Goal: Information Seeking & Learning: Understand process/instructions

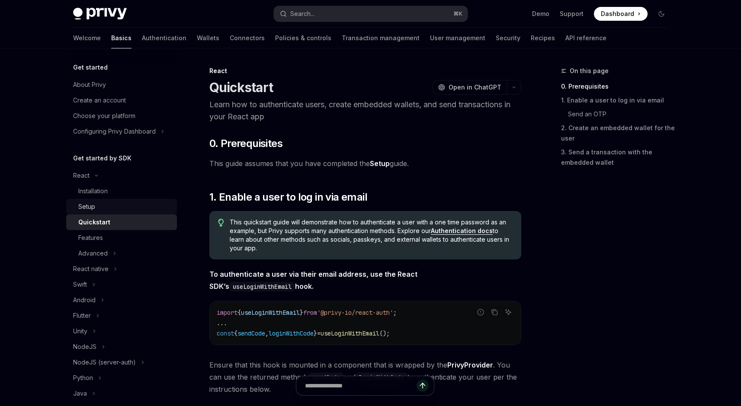
click at [105, 204] on div "Setup" at bounding box center [124, 207] width 93 height 10
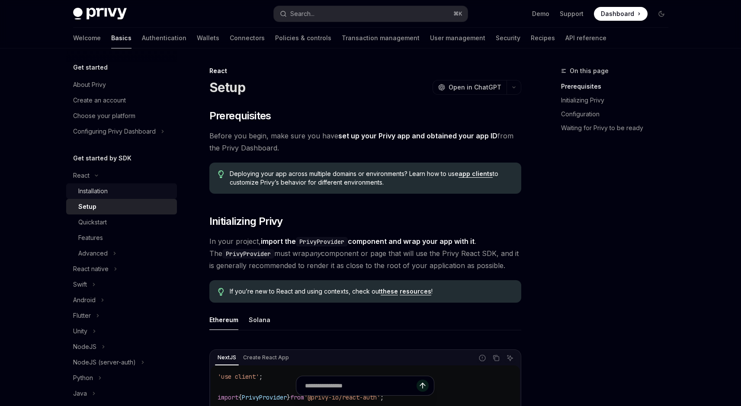
click at [113, 194] on div "Installation" at bounding box center [124, 191] width 93 height 10
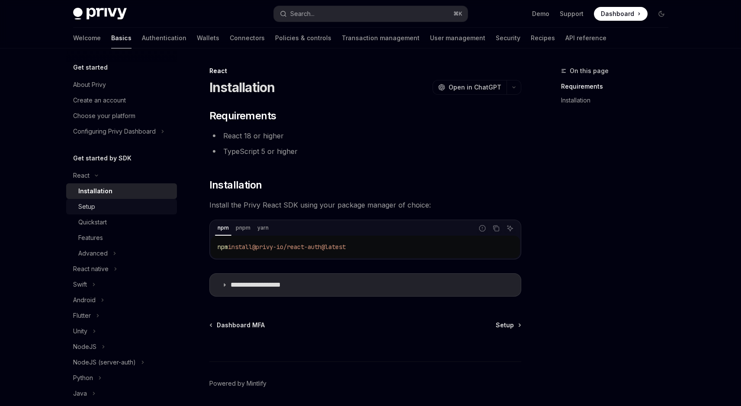
click at [132, 213] on link "Setup" at bounding box center [121, 207] width 111 height 16
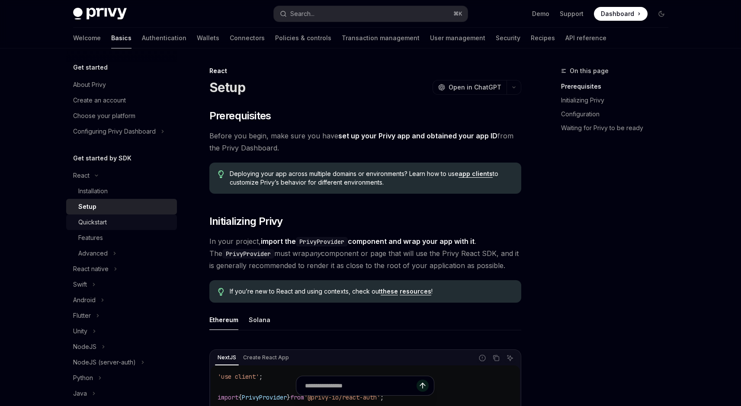
click at [129, 218] on div "Quickstart" at bounding box center [124, 222] width 93 height 10
type textarea "*"
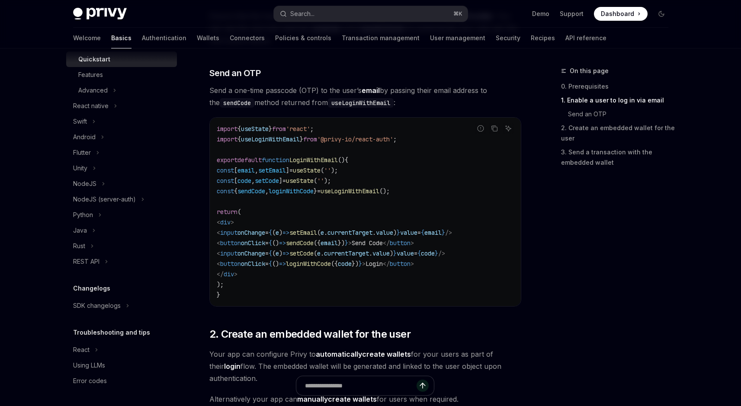
scroll to position [355, 0]
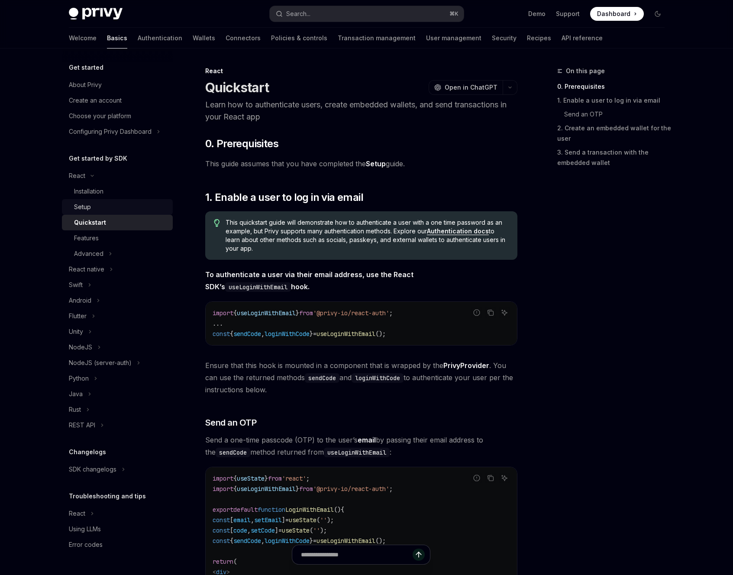
click at [111, 213] on link "Setup" at bounding box center [117, 207] width 111 height 16
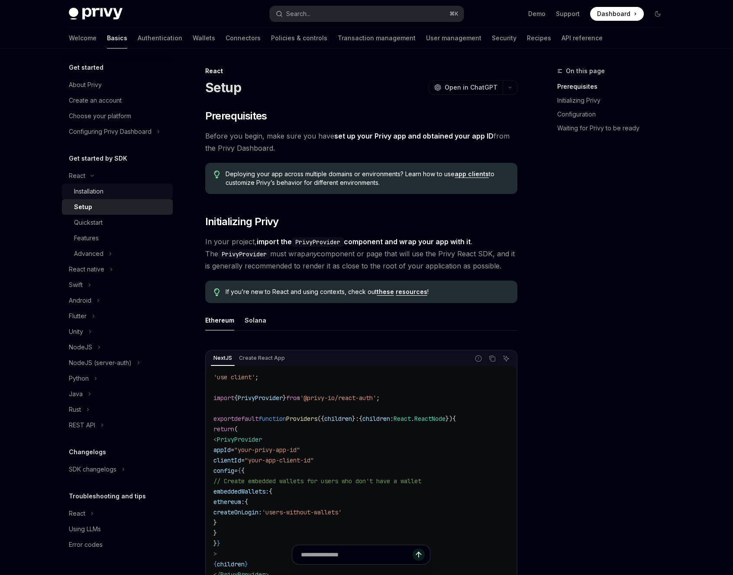
click at [112, 190] on div "Installation" at bounding box center [120, 191] width 93 height 10
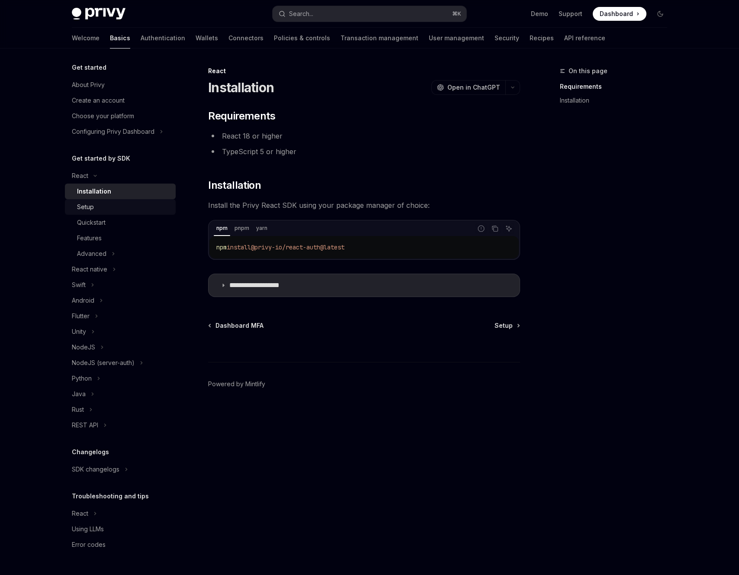
click at [110, 206] on div "Setup" at bounding box center [123, 207] width 93 height 10
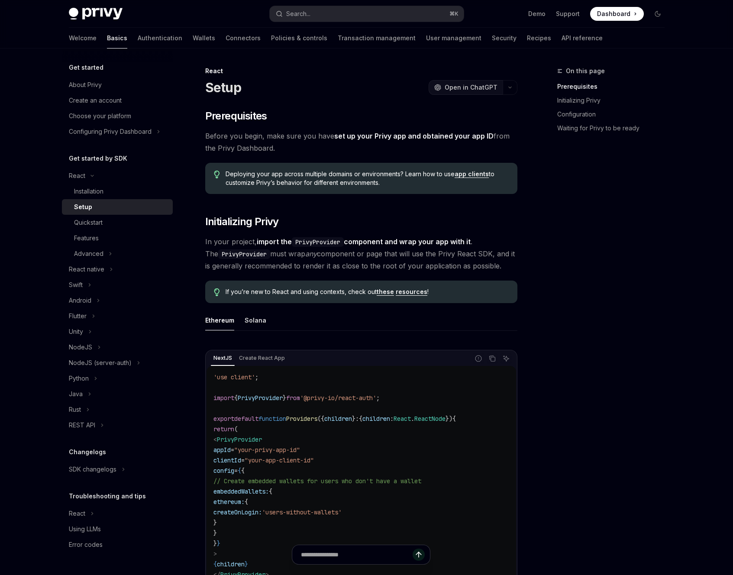
click at [488, 83] on span "Open in ChatGPT" at bounding box center [470, 87] width 53 height 9
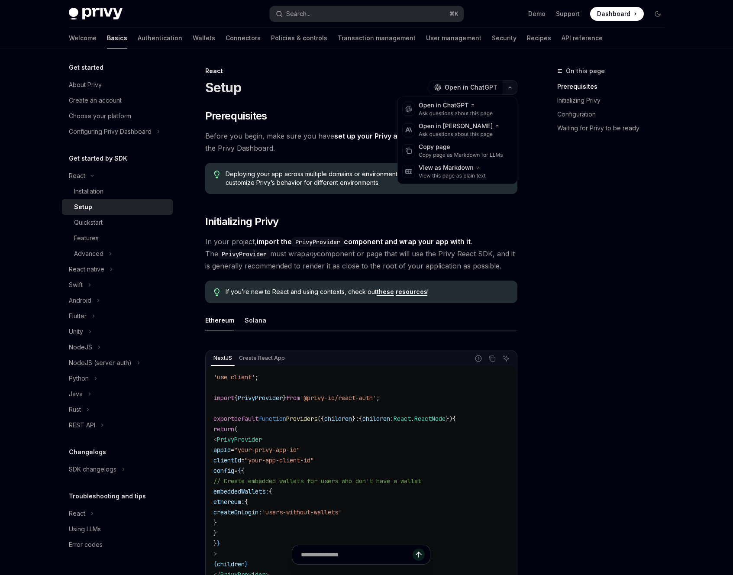
click at [508, 81] on button "button" at bounding box center [509, 87] width 15 height 15
click at [451, 146] on div "Copy page" at bounding box center [460, 147] width 84 height 9
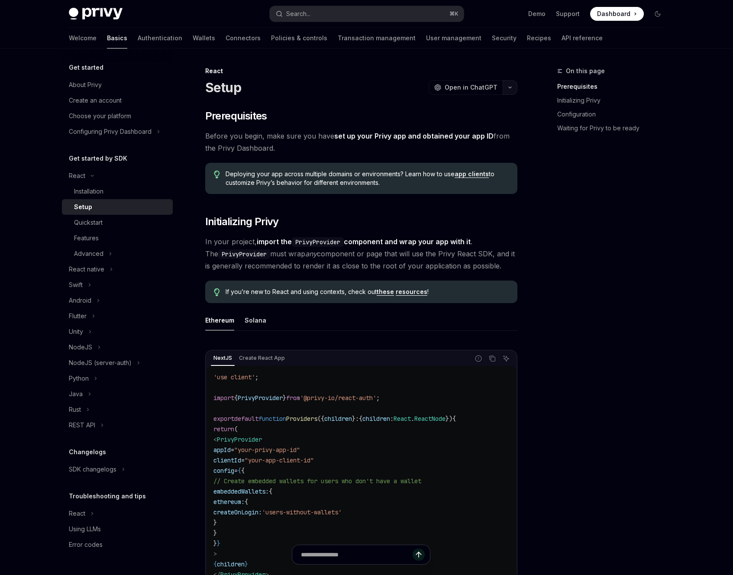
click at [512, 89] on button "button" at bounding box center [509, 87] width 15 height 15
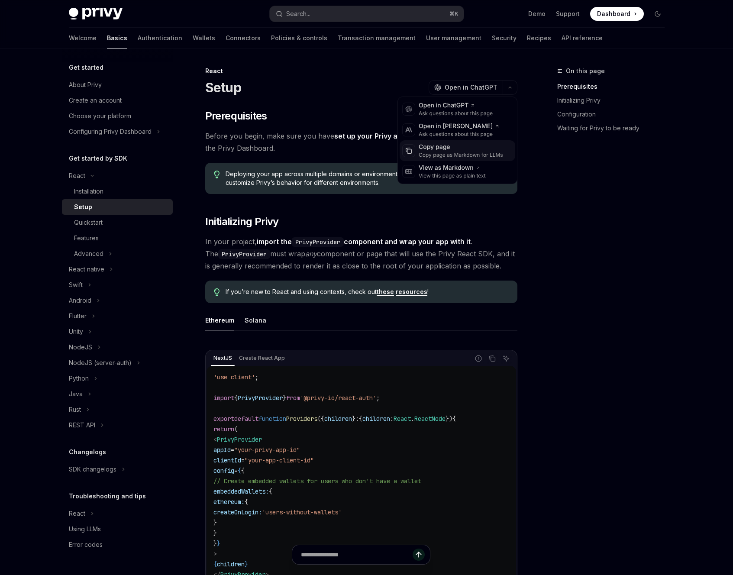
click at [459, 150] on div "Copy page" at bounding box center [460, 147] width 84 height 9
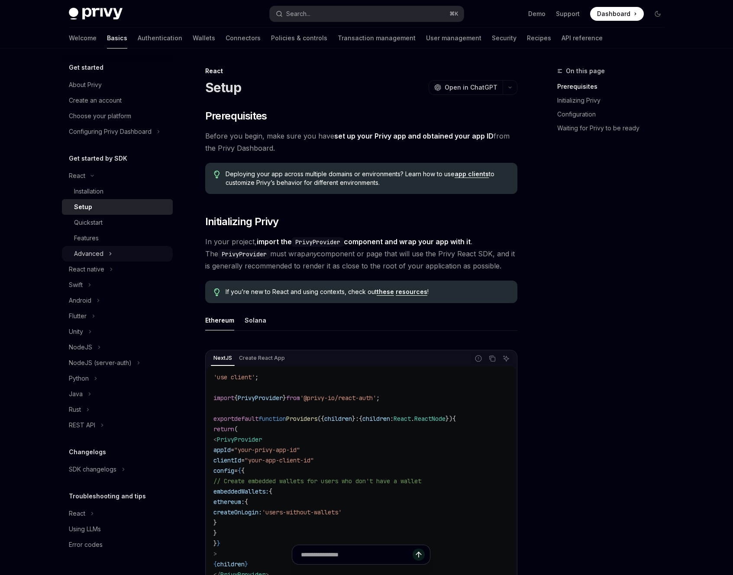
click at [106, 251] on button "Advanced" at bounding box center [117, 254] width 111 height 16
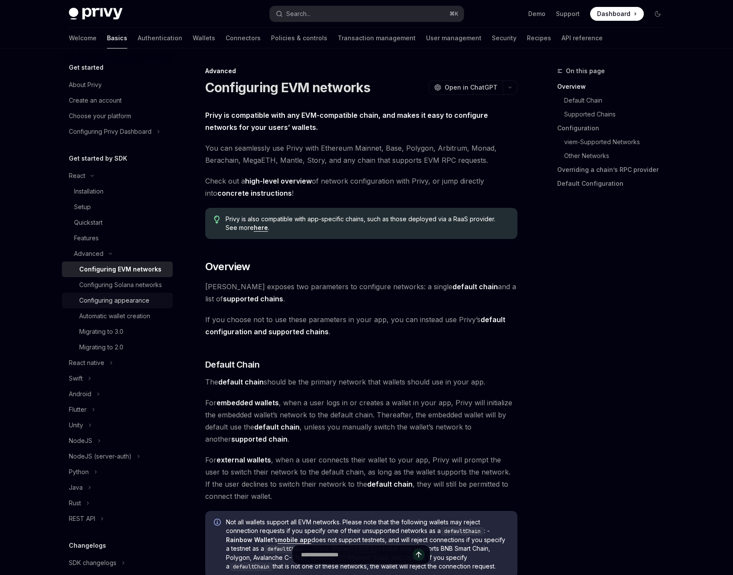
click at [133, 305] on div "Configuring appearance" at bounding box center [114, 300] width 70 height 10
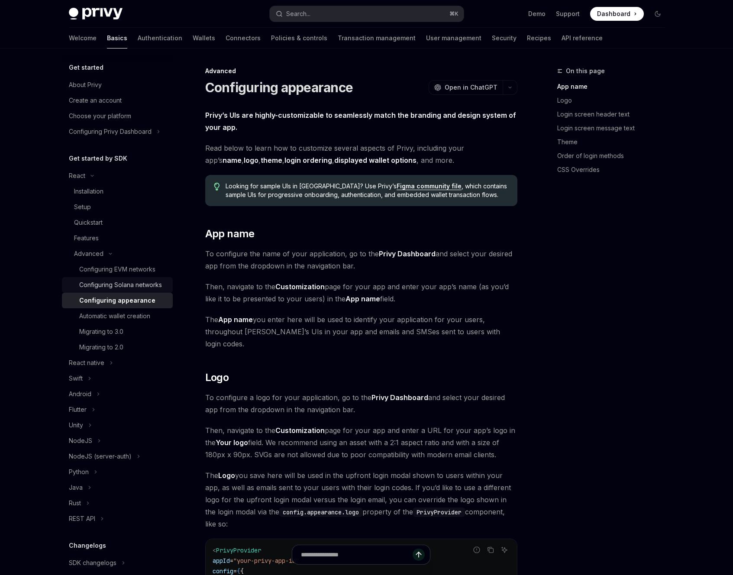
click at [106, 290] on div "Configuring Solana networks" at bounding box center [120, 285] width 83 height 10
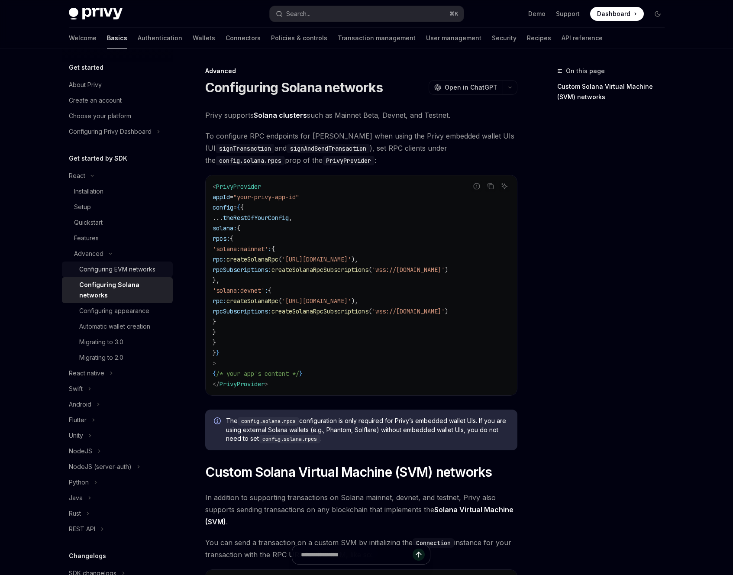
click at [120, 270] on div "Configuring EVM networks" at bounding box center [117, 269] width 76 height 10
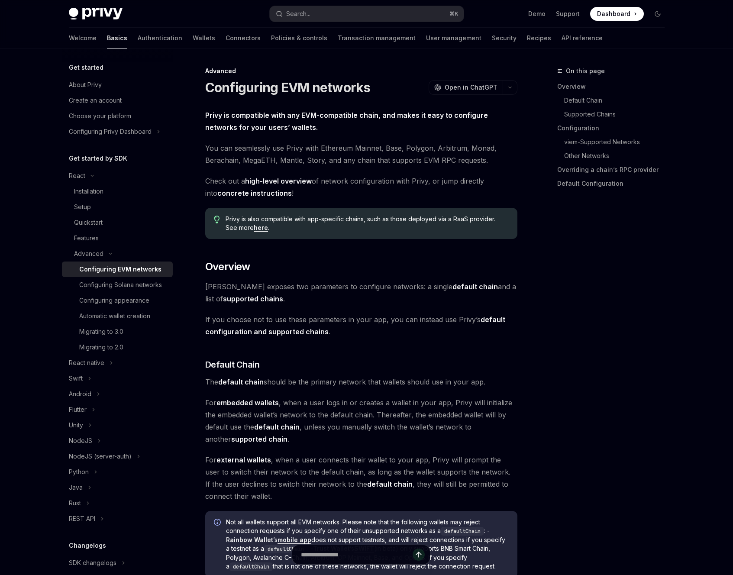
type textarea "*"
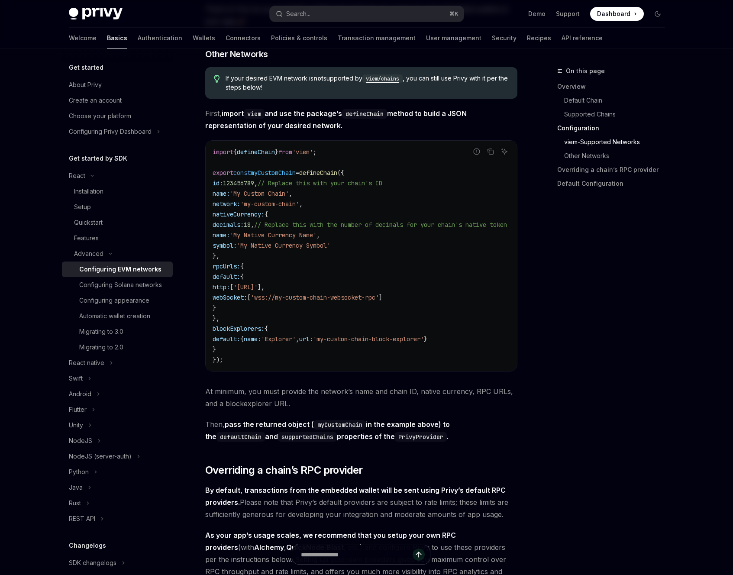
scroll to position [1498, 0]
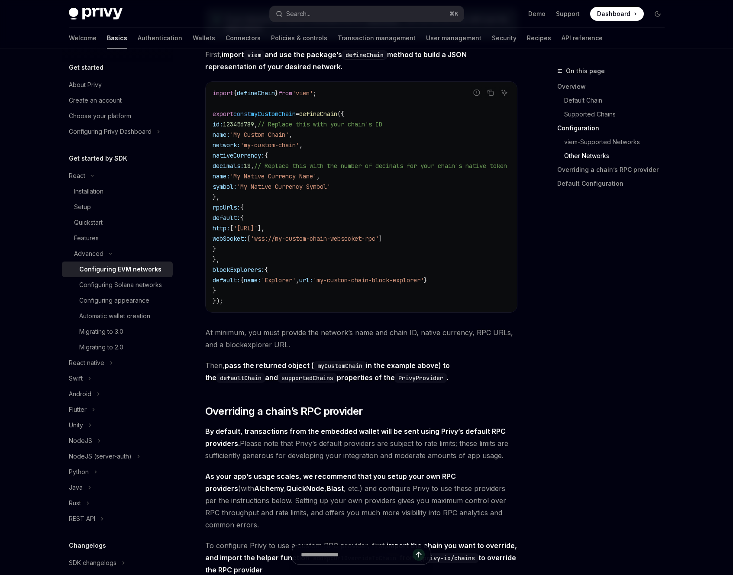
click at [319, 434] on strong "By default, transactions from the embedded wallet will be sent using Privy’s de…" at bounding box center [355, 437] width 300 height 21
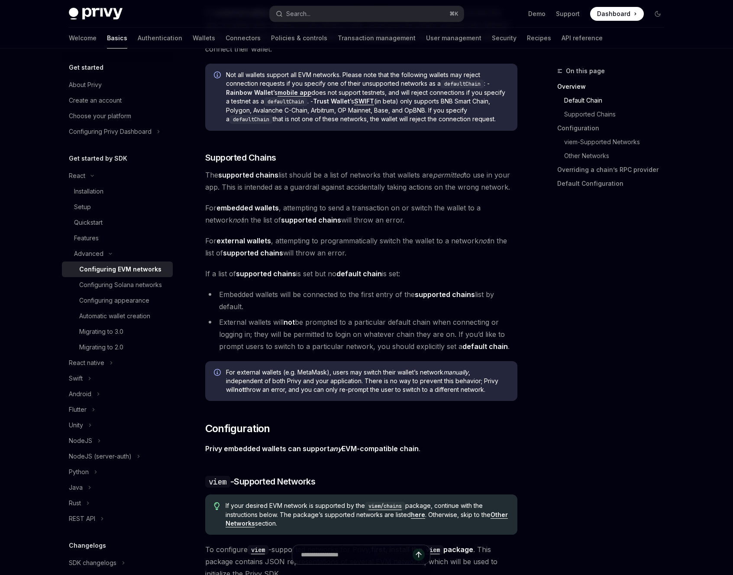
scroll to position [0, 0]
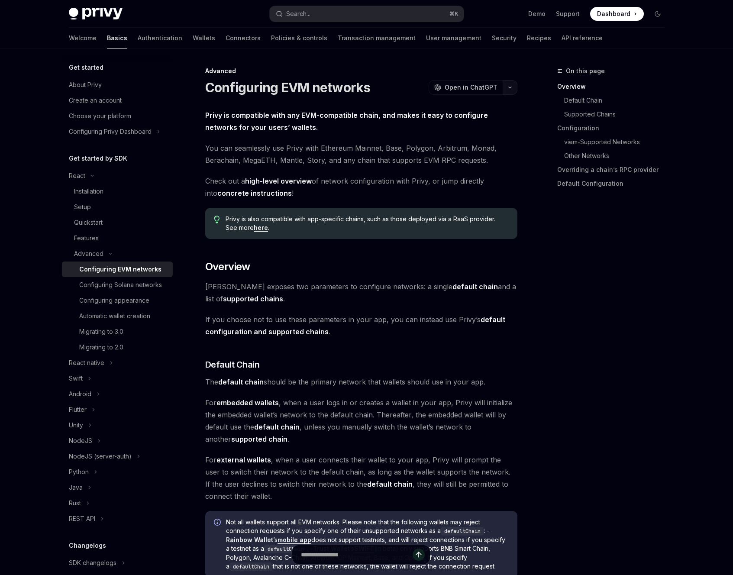
click at [508, 87] on icon "button" at bounding box center [510, 87] width 10 height 3
click at [454, 150] on div "Copy page" at bounding box center [460, 147] width 84 height 9
click at [344, 421] on span "For embedded wallets , when a user logs in or creates a wallet in your app, Pri…" at bounding box center [361, 420] width 312 height 48
click at [309, 263] on h2 "​ Overview" at bounding box center [361, 267] width 312 height 14
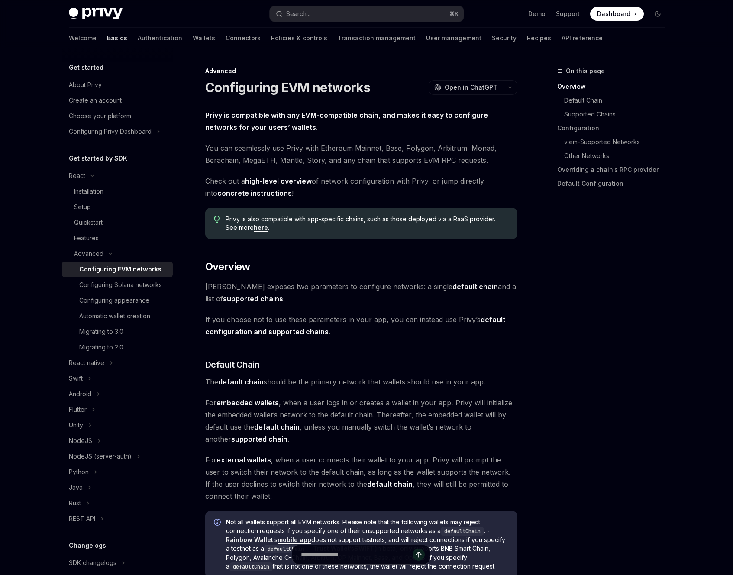
type textarea "*"
